Goal: Check status: Check status

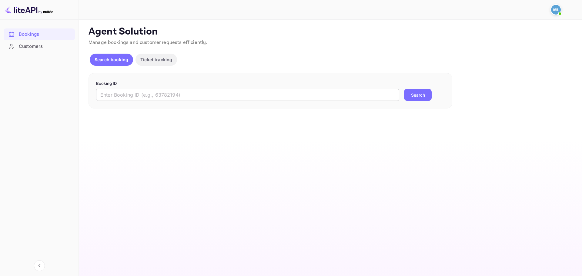
click at [193, 98] on input "text" at bounding box center [247, 95] width 303 height 12
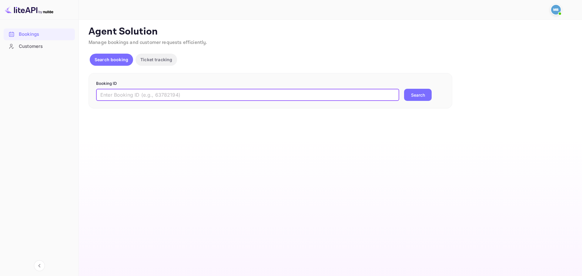
paste input "nbXmxdcRG"
type input "nbXmxdcRG"
click at [419, 93] on button "Search" at bounding box center [418, 95] width 28 height 12
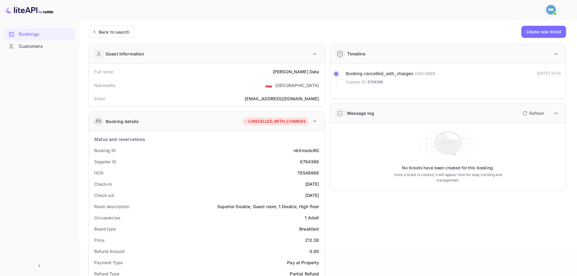
click at [312, 160] on div "9764386" at bounding box center [309, 161] width 19 height 6
copy div "9764386"
